Goal: Book appointment/travel/reservation

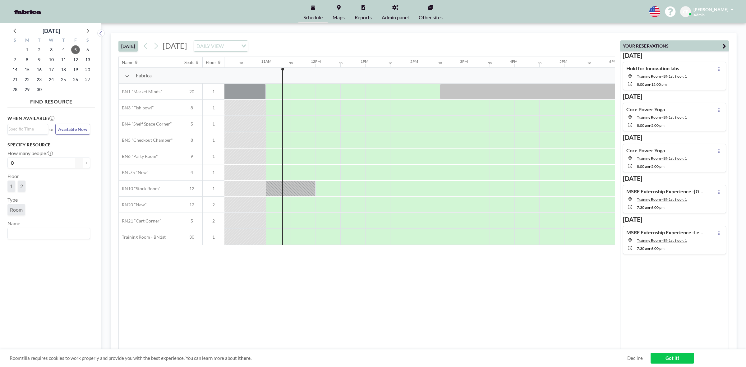
scroll to position [0, 522]
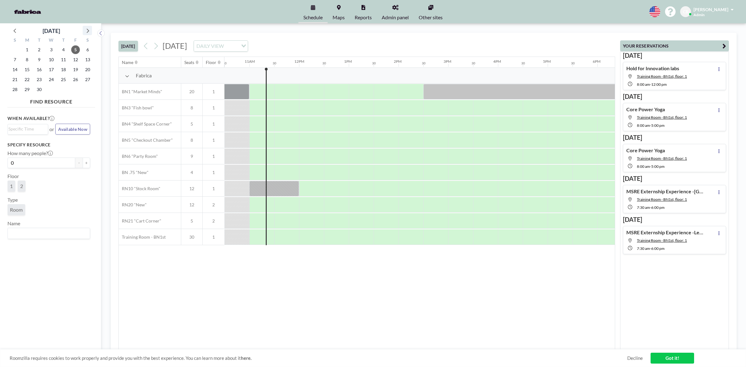
click at [88, 30] on icon at bounding box center [87, 30] width 8 height 8
click at [37, 60] on span "7" at bounding box center [39, 59] width 9 height 9
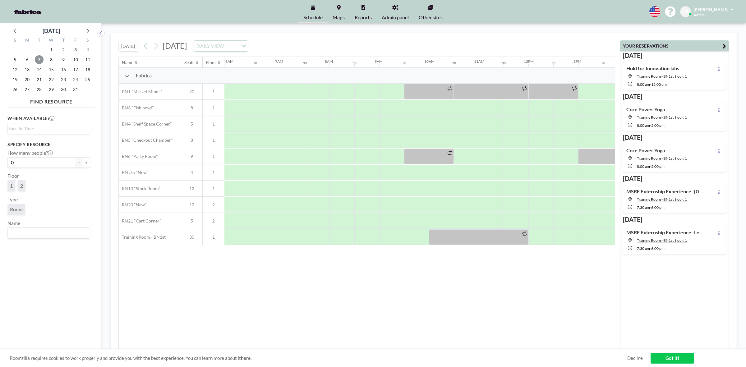
scroll to position [0, 373]
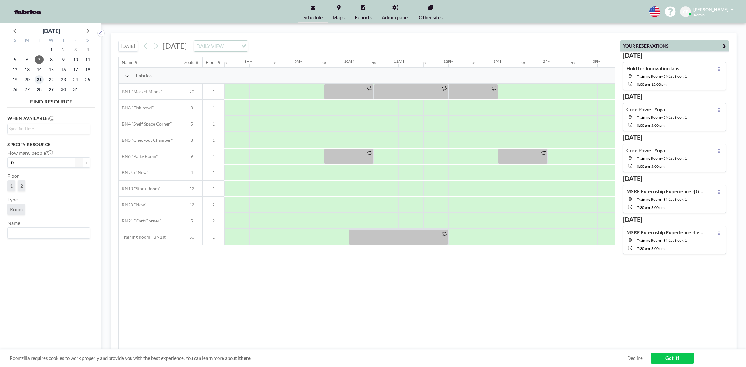
click at [38, 80] on span "21" at bounding box center [39, 79] width 9 height 9
click at [85, 30] on icon at bounding box center [87, 30] width 8 height 8
click at [39, 59] on span "4" at bounding box center [39, 59] width 9 height 9
click at [160, 45] on button at bounding box center [156, 46] width 10 height 10
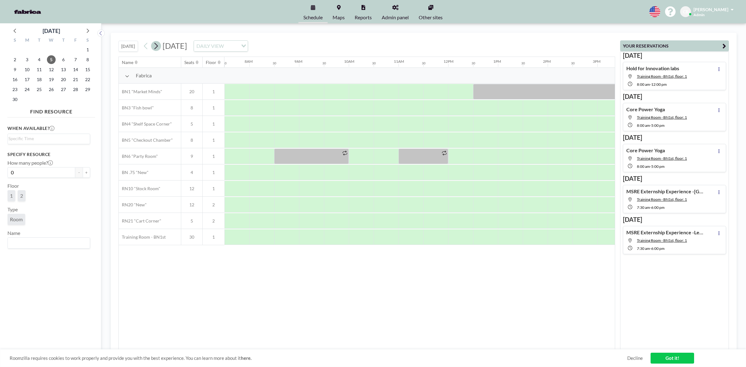
click at [160, 45] on button at bounding box center [156, 46] width 10 height 10
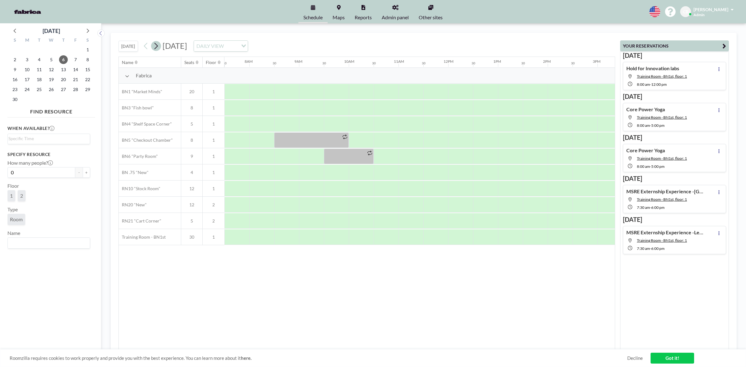
click at [160, 45] on button at bounding box center [156, 46] width 10 height 10
click at [149, 48] on icon at bounding box center [146, 45] width 6 height 9
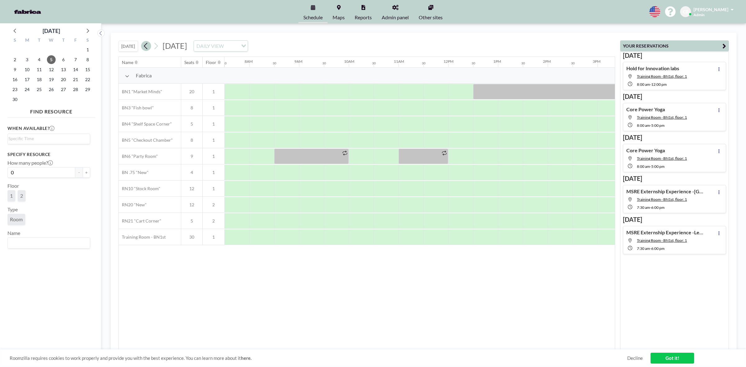
click at [149, 48] on icon at bounding box center [146, 45] width 6 height 9
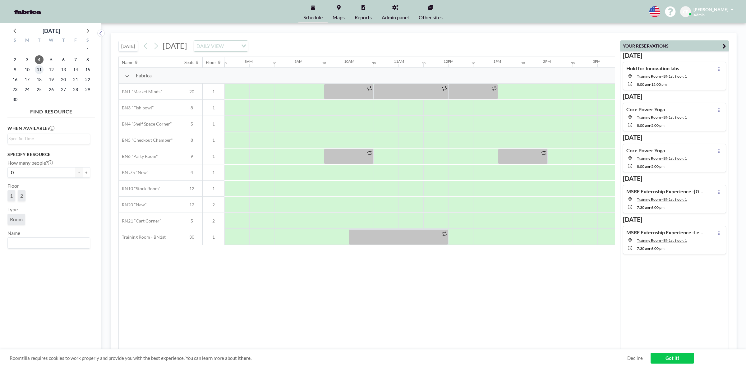
click at [41, 69] on span "11" at bounding box center [39, 69] width 9 height 9
click at [39, 78] on span "18" at bounding box center [39, 79] width 9 height 9
click at [39, 86] on span "25" at bounding box center [39, 89] width 9 height 9
click at [37, 60] on span "4" at bounding box center [39, 59] width 9 height 9
click at [52, 58] on span "5" at bounding box center [51, 59] width 9 height 9
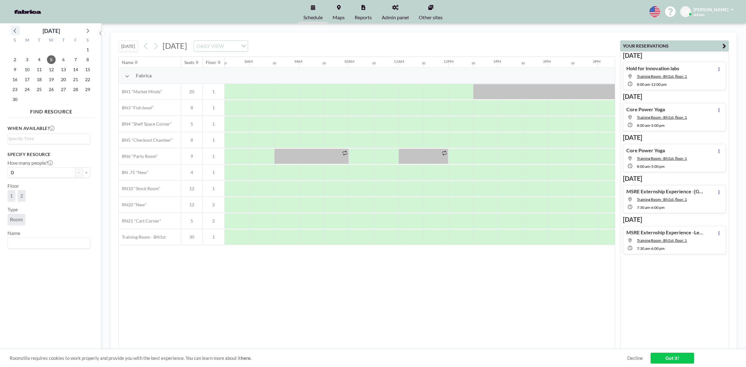
click at [11, 30] on icon at bounding box center [15, 30] width 8 height 8
click at [53, 49] on span "1" at bounding box center [51, 49] width 9 height 9
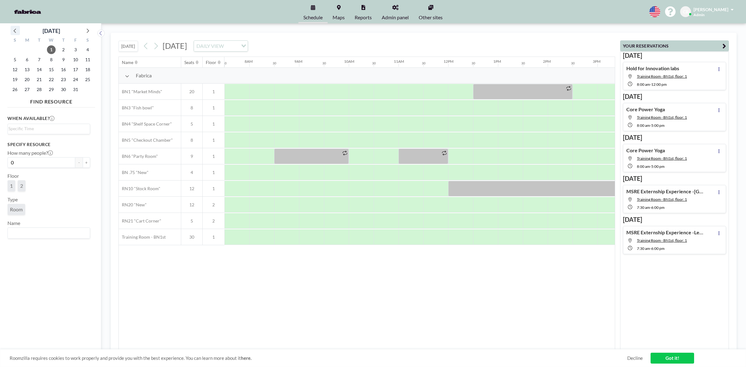
click at [17, 31] on icon at bounding box center [15, 30] width 8 height 8
click at [27, 49] on span "1" at bounding box center [27, 49] width 9 height 9
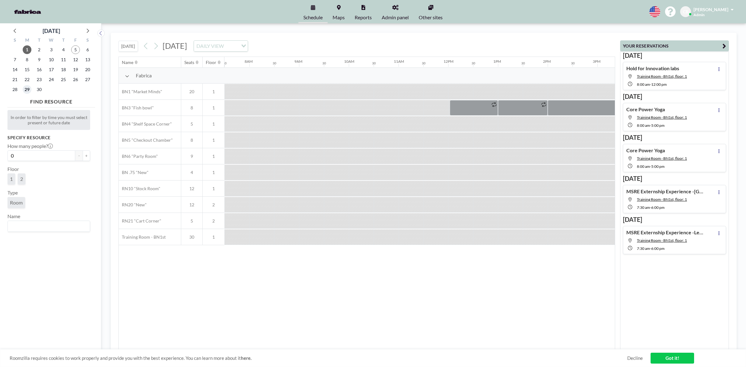
click at [27, 88] on span "29" at bounding box center [27, 89] width 9 height 9
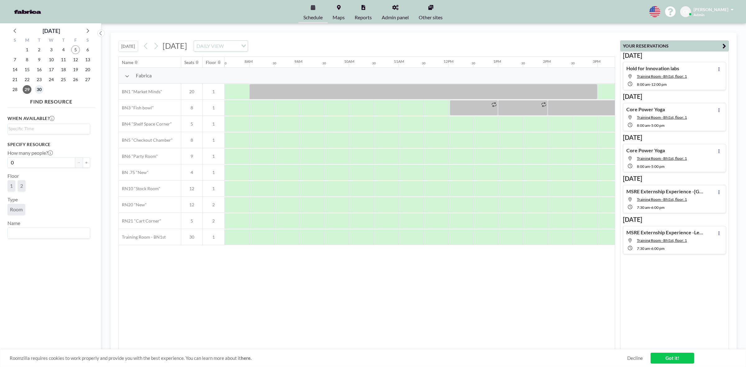
click at [37, 90] on span "30" at bounding box center [39, 89] width 9 height 9
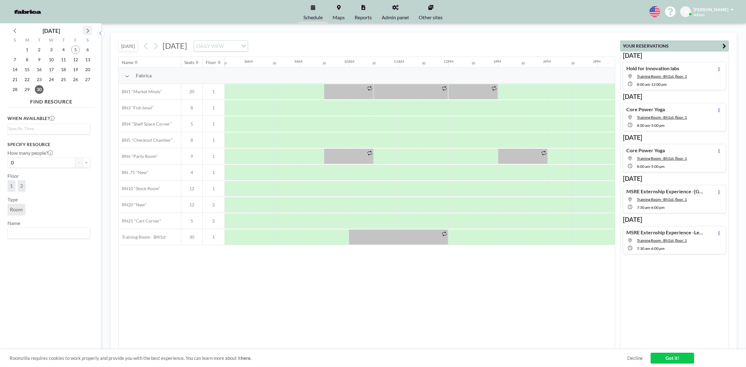
click at [87, 33] on icon at bounding box center [87, 30] width 8 height 8
click at [52, 48] on span "1" at bounding box center [51, 49] width 9 height 9
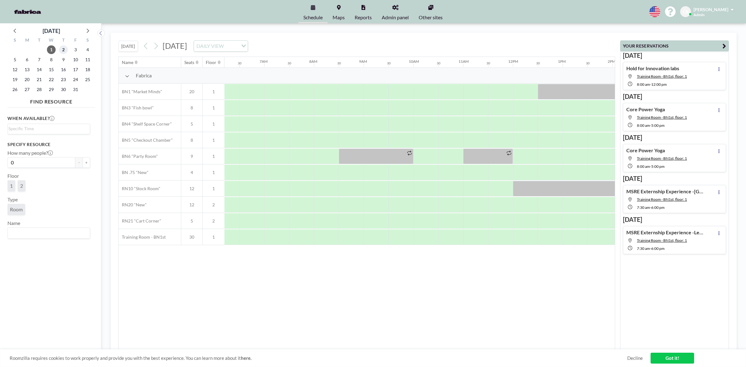
click at [63, 51] on span "2" at bounding box center [63, 49] width 9 height 9
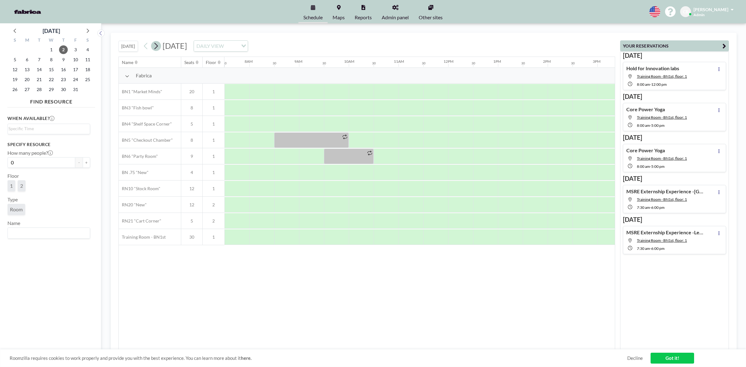
click at [159, 49] on icon at bounding box center [156, 45] width 6 height 9
click at [26, 58] on span "6" at bounding box center [27, 59] width 9 height 9
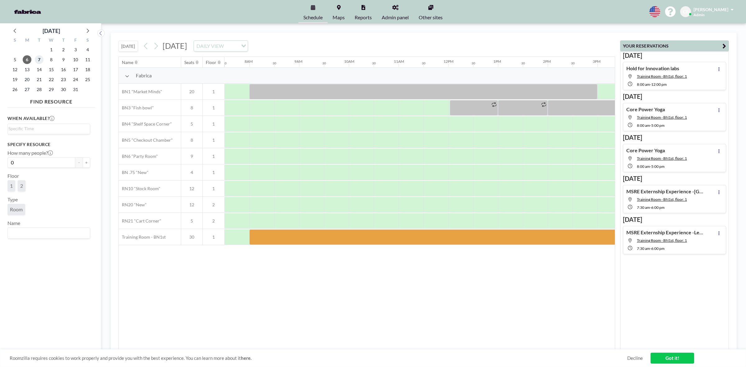
click at [37, 59] on span "7" at bounding box center [39, 59] width 9 height 9
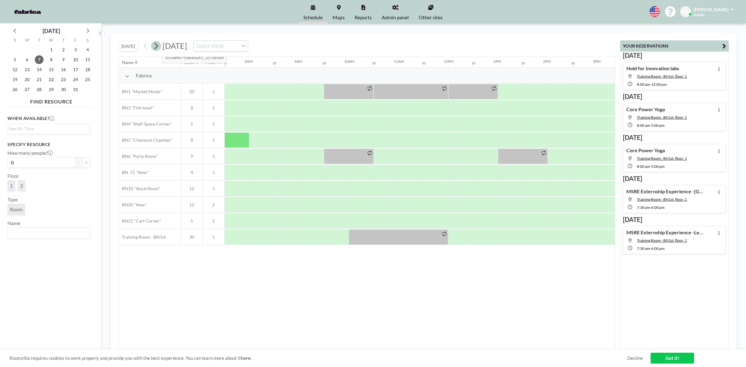
click at [157, 47] on icon at bounding box center [156, 45] width 6 height 9
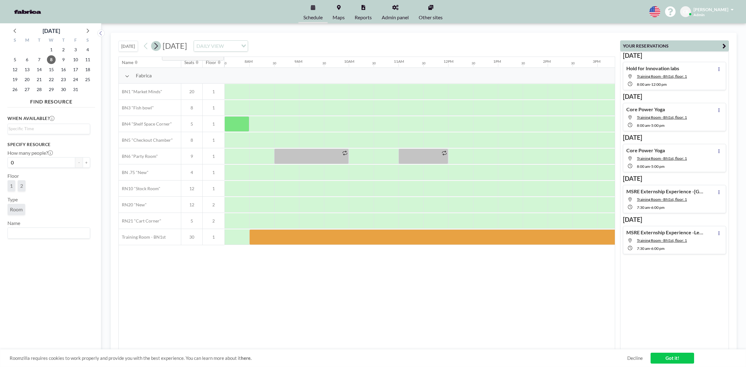
click at [157, 44] on icon at bounding box center [156, 46] width 3 height 7
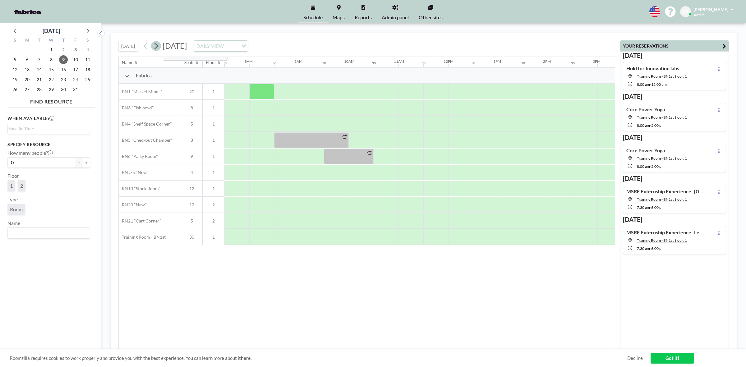
click at [158, 44] on icon at bounding box center [156, 45] width 6 height 9
click at [157, 47] on icon at bounding box center [156, 45] width 6 height 9
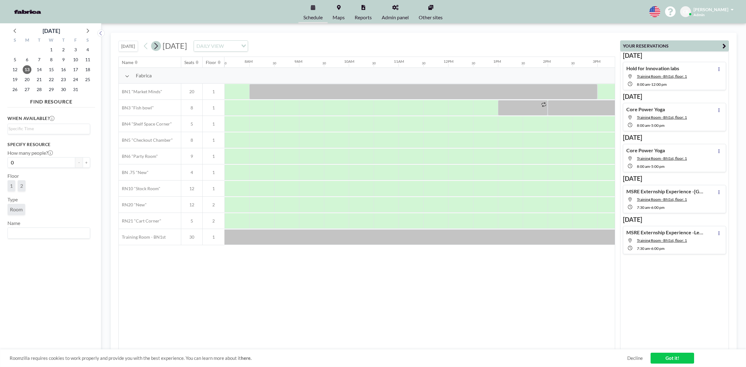
click at [157, 47] on icon at bounding box center [156, 45] width 6 height 9
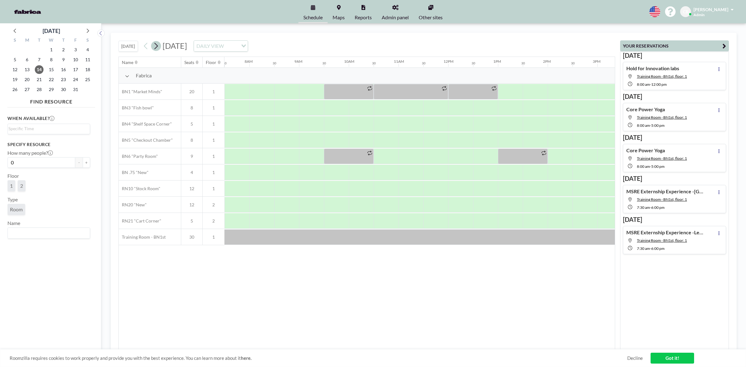
click at [157, 47] on icon at bounding box center [156, 45] width 6 height 9
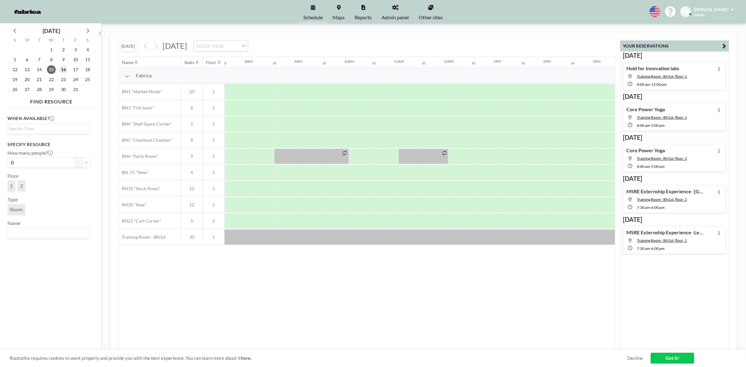
click at [66, 69] on span "16" at bounding box center [63, 69] width 9 height 9
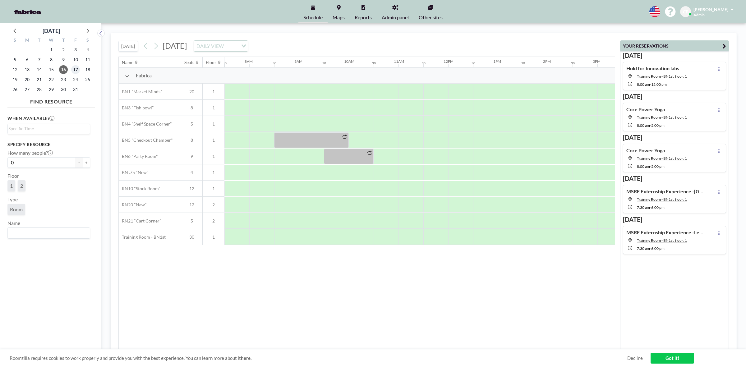
click at [72, 69] on span "17" at bounding box center [75, 69] width 9 height 9
drag, startPoint x: 61, startPoint y: 70, endPoint x: 69, endPoint y: 69, distance: 8.4
click at [61, 69] on span "16" at bounding box center [63, 69] width 9 height 9
click at [72, 69] on span "17" at bounding box center [75, 69] width 9 height 9
drag, startPoint x: 29, startPoint y: 80, endPoint x: 33, endPoint y: 80, distance: 4.4
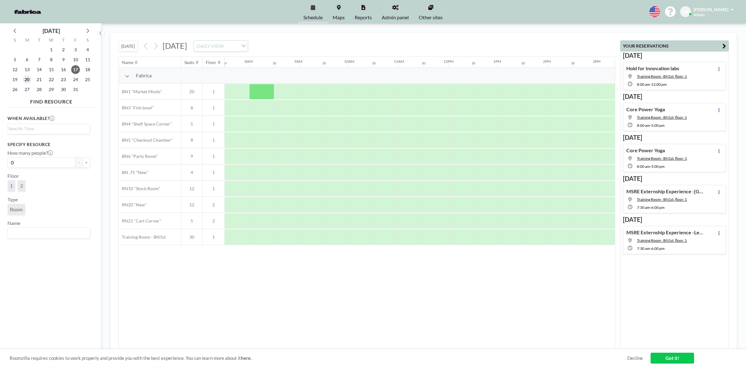
click at [29, 80] on span "20" at bounding box center [27, 79] width 9 height 9
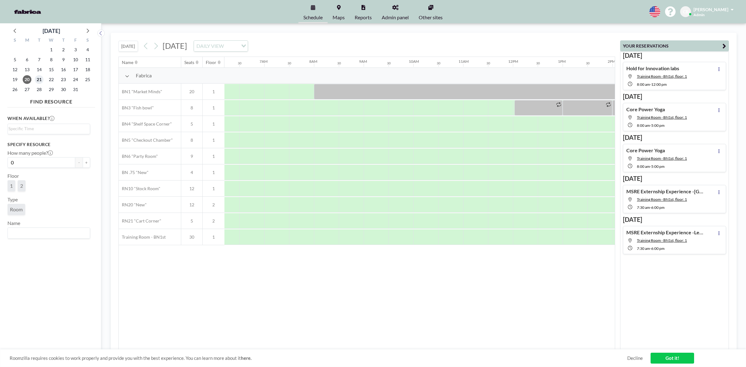
click at [39, 80] on span "21" at bounding box center [39, 79] width 9 height 9
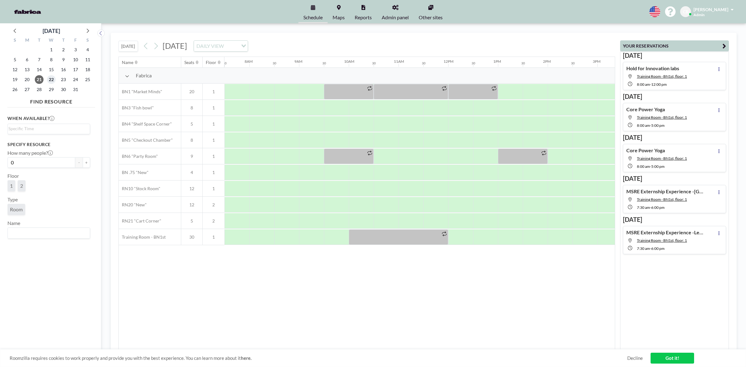
click at [50, 80] on span "22" at bounding box center [51, 79] width 9 height 9
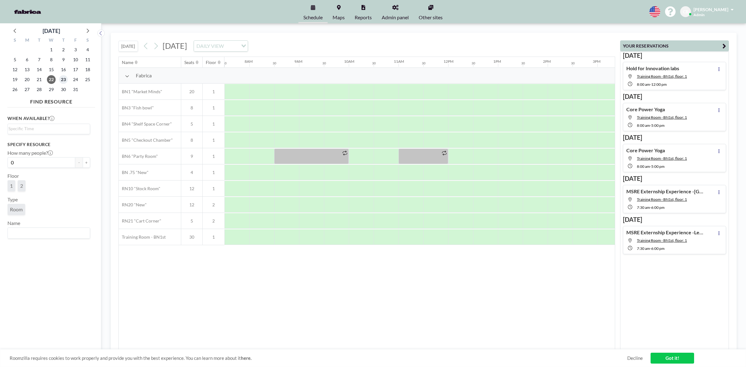
click at [63, 80] on span "23" at bounding box center [63, 79] width 9 height 9
click at [77, 80] on span "24" at bounding box center [75, 79] width 9 height 9
click at [48, 79] on span "22" at bounding box center [51, 79] width 9 height 9
click at [157, 49] on icon at bounding box center [156, 45] width 6 height 9
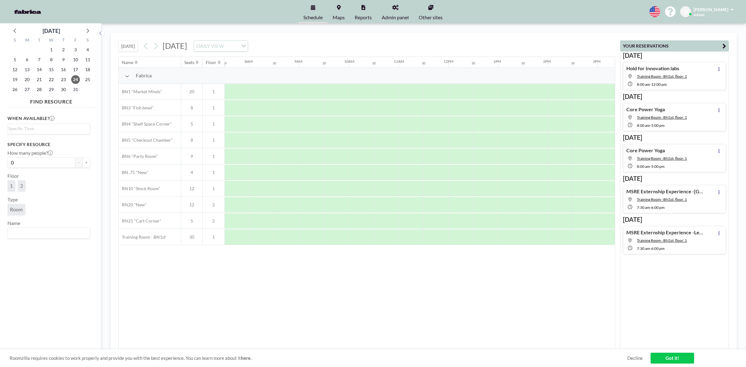
click at [32, 88] on div "27" at bounding box center [27, 90] width 12 height 10
click at [29, 88] on span "27" at bounding box center [27, 89] width 9 height 9
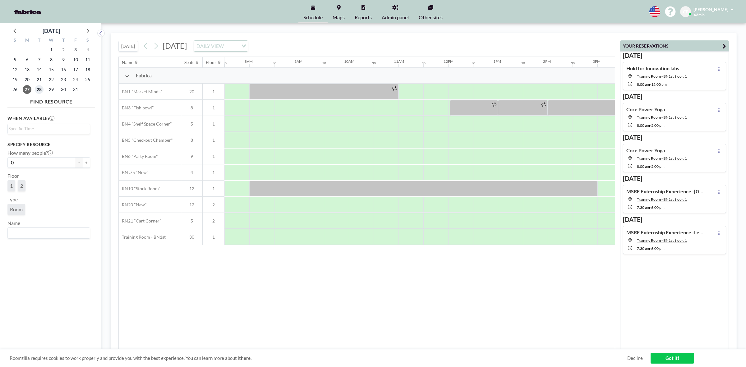
click at [41, 89] on span "28" at bounding box center [39, 89] width 9 height 9
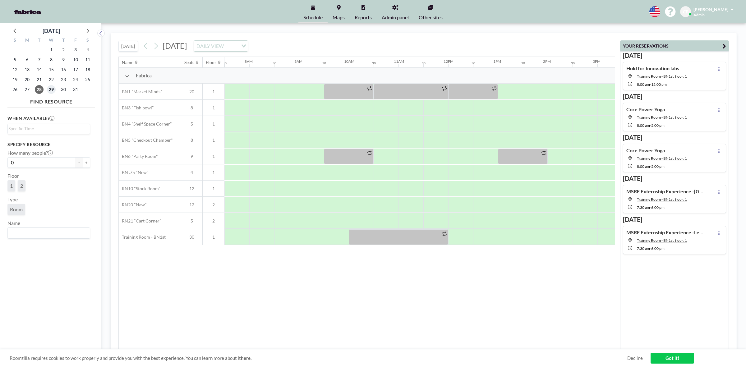
click at [51, 90] on span "29" at bounding box center [51, 89] width 9 height 9
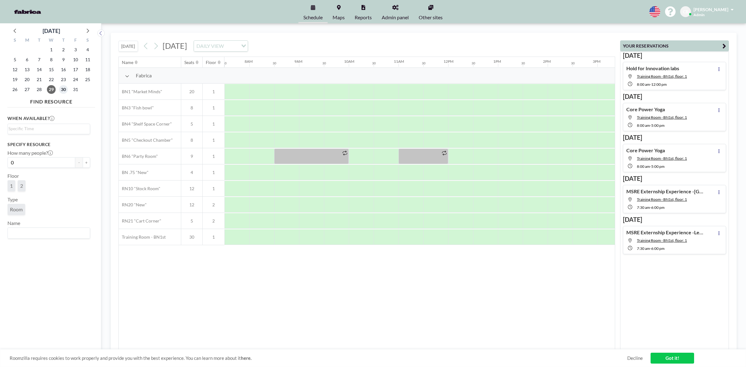
click at [64, 91] on span "30" at bounding box center [63, 89] width 9 height 9
click at [77, 91] on span "31" at bounding box center [75, 89] width 9 height 9
click at [85, 30] on icon at bounding box center [87, 30] width 8 height 8
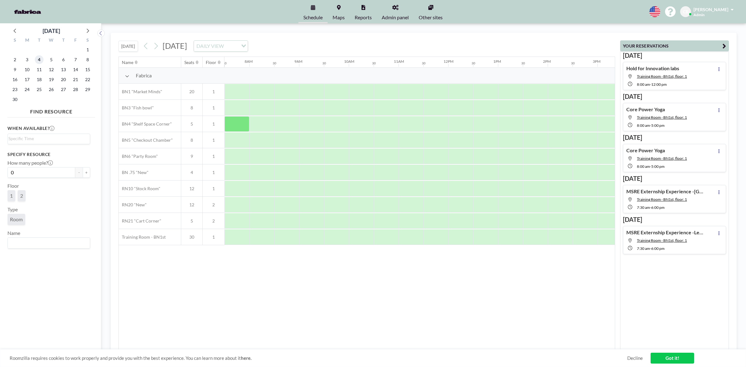
click at [39, 58] on span "4" at bounding box center [39, 59] width 9 height 9
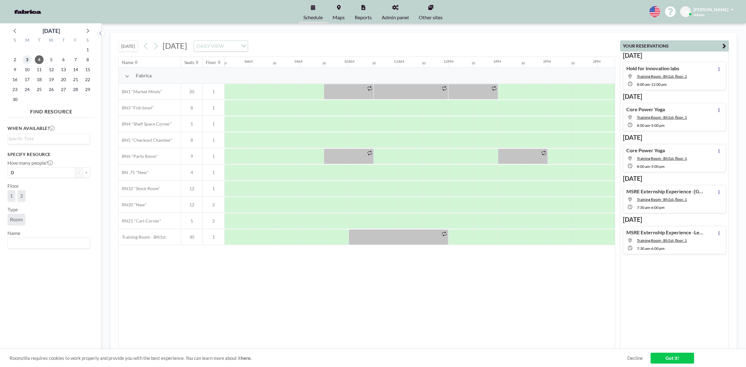
click at [30, 59] on span "3" at bounding box center [27, 59] width 9 height 9
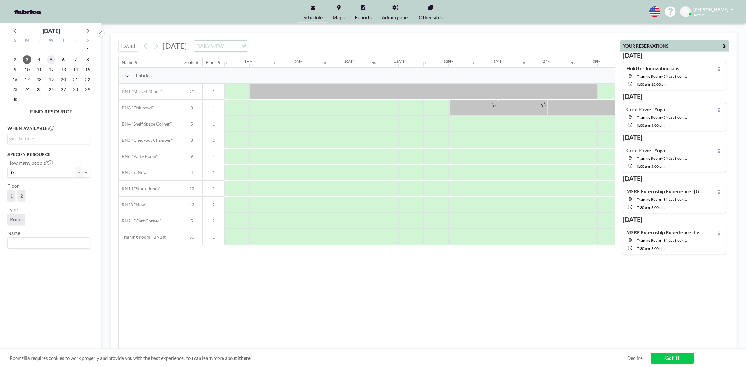
click at [52, 59] on span "5" at bounding box center [51, 59] width 9 height 9
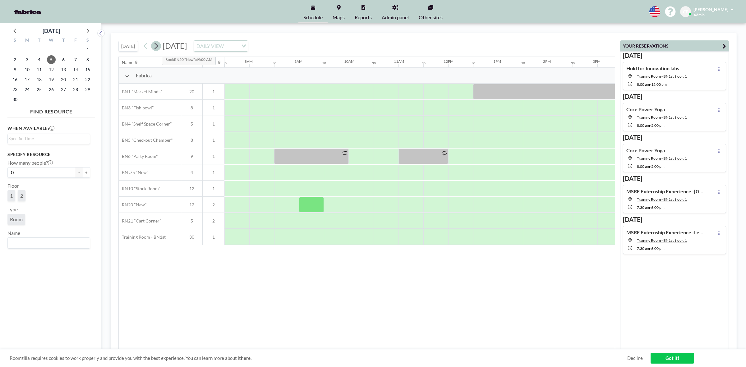
click at [157, 49] on icon at bounding box center [156, 46] width 3 height 7
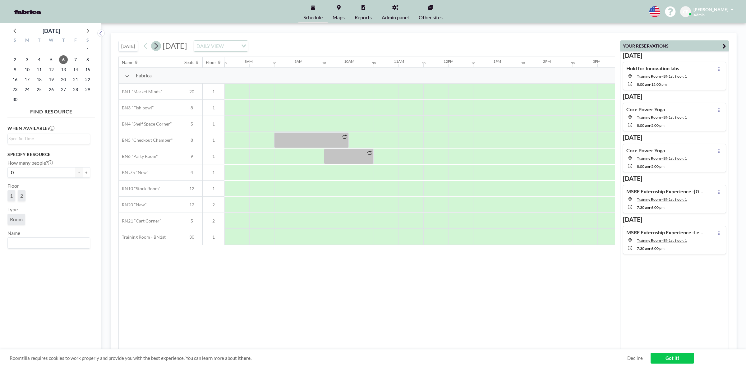
click at [157, 49] on icon at bounding box center [156, 46] width 3 height 7
click at [16, 32] on icon at bounding box center [15, 30] width 8 height 8
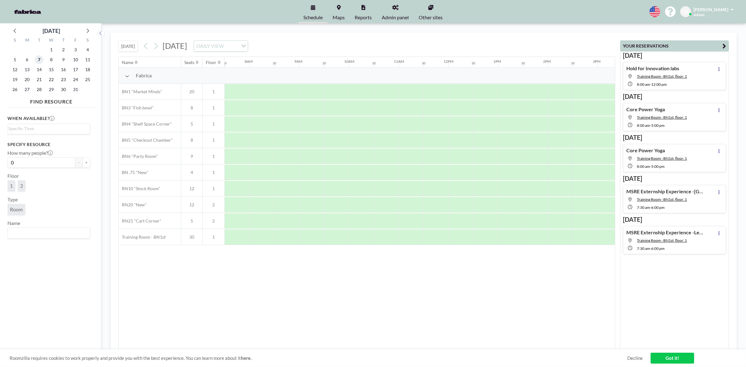
click at [41, 60] on span "7" at bounding box center [39, 59] width 9 height 9
click at [40, 72] on span "14" at bounding box center [39, 69] width 9 height 9
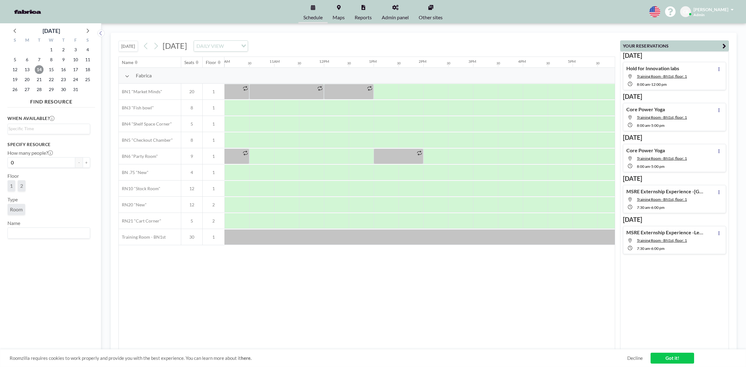
scroll to position [0, 532]
click at [42, 82] on span "21" at bounding box center [39, 79] width 9 height 9
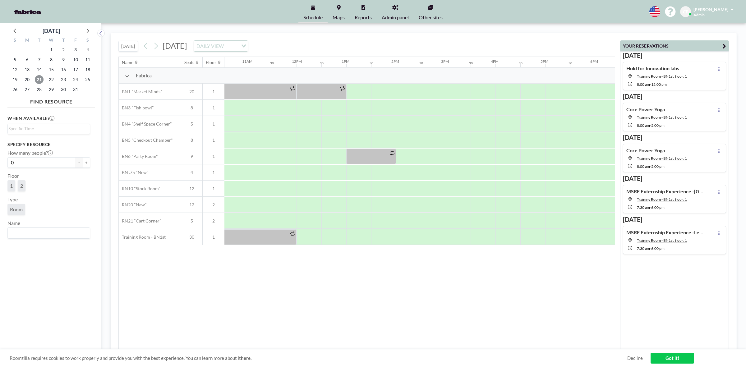
scroll to position [0, 531]
click at [42, 92] on span "28" at bounding box center [39, 89] width 9 height 9
